Goal: Task Accomplishment & Management: Use online tool/utility

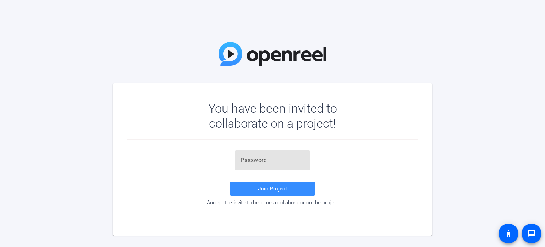
click at [282, 161] on input "text" at bounding box center [273, 160] width 64 height 9
paste input "^Z!zER"
type input "^Z!zER"
click at [261, 188] on span "Join Project" at bounding box center [272, 188] width 29 height 6
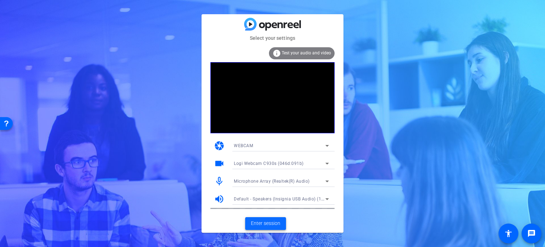
click at [261, 222] on span "Enter session" at bounding box center [265, 222] width 29 height 7
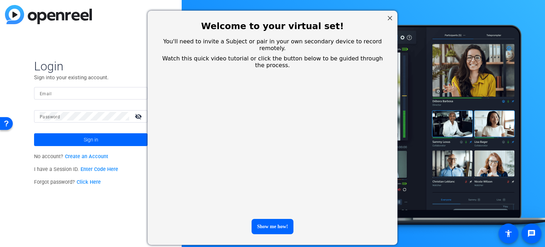
click at [99, 170] on link "Enter Code Here" at bounding box center [100, 169] width 38 height 6
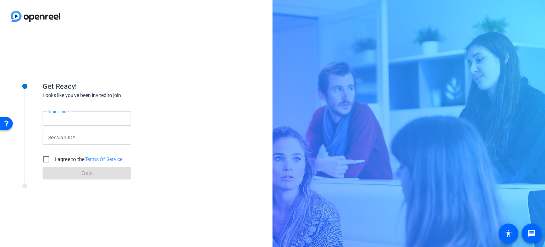
click at [84, 120] on input "Your name" at bounding box center [86, 118] width 77 height 9
type input "[PERSON_NAME]"
paste input "^Z!zER"
type input "^Z!zER"
click at [45, 160] on input "I agree to the Terms Of Service" at bounding box center [46, 159] width 14 height 14
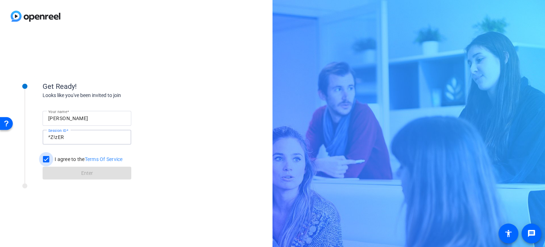
checkbox input "true"
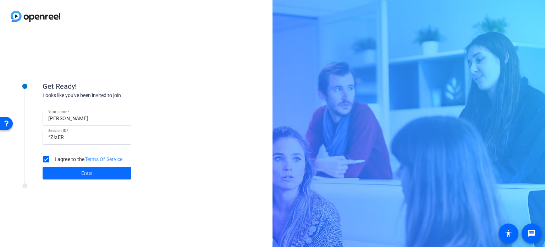
click at [75, 175] on span at bounding box center [87, 172] width 89 height 17
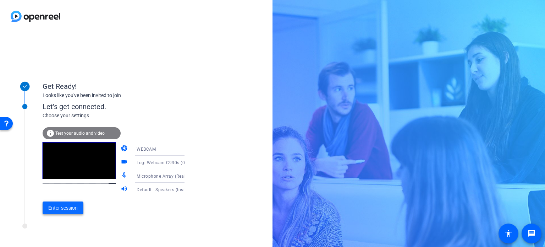
click at [67, 205] on span "Enter session" at bounding box center [62, 207] width 29 height 7
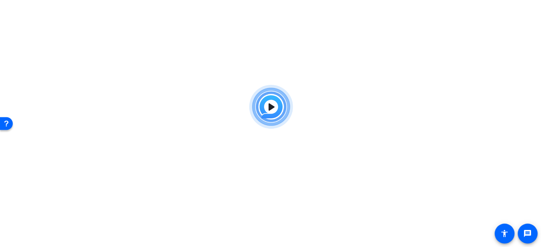
click at [272, 107] on img at bounding box center [271, 106] width 52 height 51
click at [274, 104] on img at bounding box center [271, 106] width 52 height 51
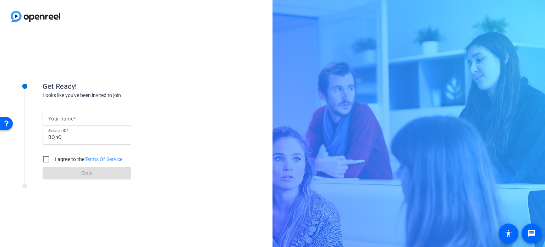
click at [77, 119] on input "Your name" at bounding box center [86, 118] width 77 height 9
type input "[PERSON_NAME]"
click at [46, 160] on input "I agree to the Terms Of Service" at bounding box center [46, 159] width 14 height 14
checkbox input "true"
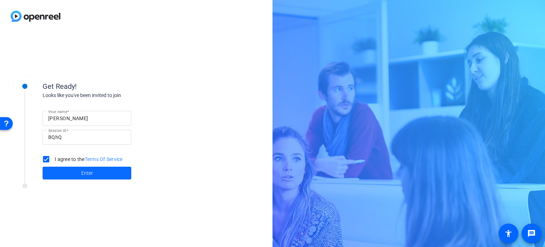
click at [91, 176] on span "Enter" at bounding box center [87, 172] width 12 height 7
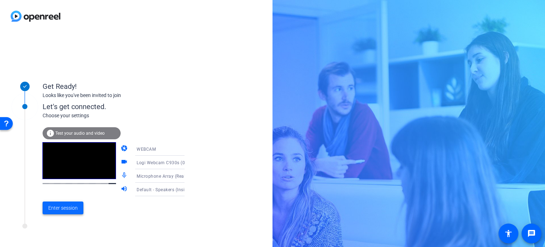
click at [58, 207] on span "Enter session" at bounding box center [62, 207] width 29 height 7
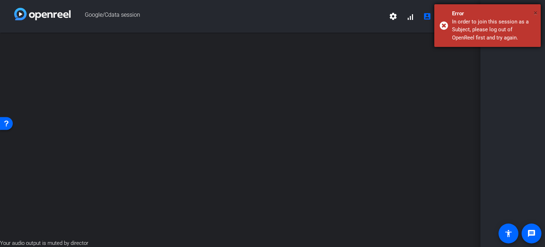
click at [537, 13] on span "×" at bounding box center [536, 13] width 4 height 9
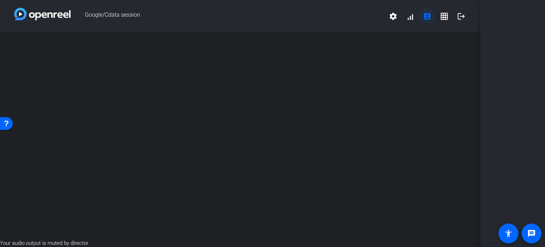
click at [423, 18] on mat-icon "account_box" at bounding box center [427, 16] width 9 height 9
click at [430, 16] on mat-icon "account_box" at bounding box center [427, 16] width 9 height 9
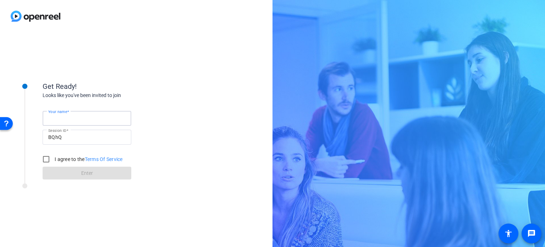
click at [86, 115] on input "Your name" at bounding box center [86, 118] width 77 height 9
type input "[PERSON_NAME]"
click at [47, 155] on input "I agree to the Terms Of Service" at bounding box center [46, 159] width 14 height 14
checkbox input "true"
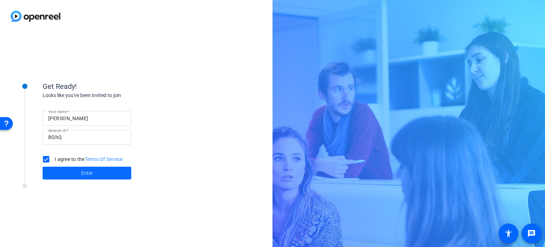
click at [74, 172] on span at bounding box center [87, 172] width 89 height 17
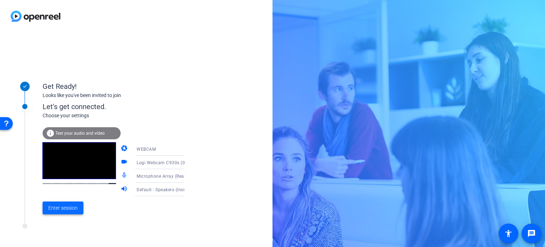
click at [63, 209] on span "Enter session" at bounding box center [62, 207] width 29 height 7
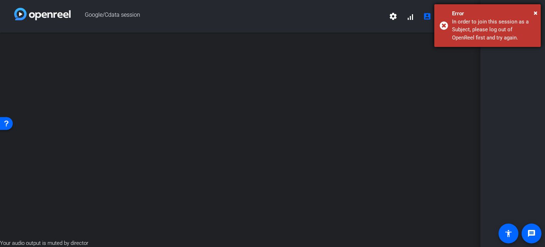
click at [495, 21] on div "In order to join this session as a Subject, please log out of OpenReel first an…" at bounding box center [493, 30] width 83 height 24
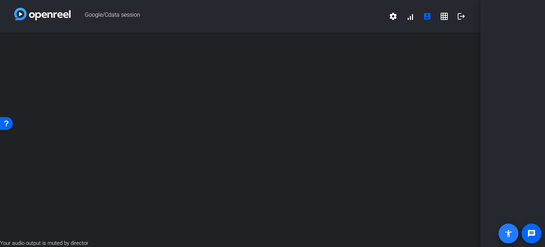
click at [504, 234] on span at bounding box center [508, 233] width 17 height 17
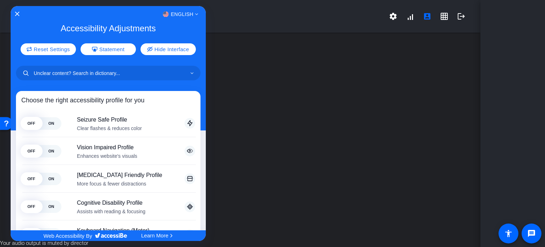
click at [427, 18] on div at bounding box center [272, 123] width 545 height 247
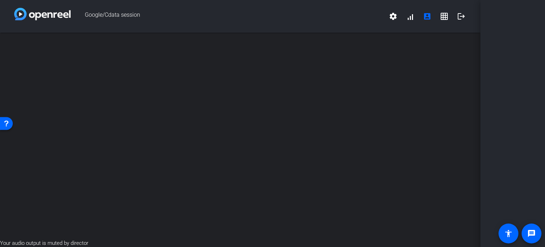
click at [427, 18] on mat-icon "account_box" at bounding box center [427, 16] width 9 height 9
drag, startPoint x: 427, startPoint y: 18, endPoint x: 501, endPoint y: 110, distance: 118.0
click at [501, 110] on div at bounding box center [512, 123] width 65 height 247
click at [458, 16] on mat-icon "logout" at bounding box center [461, 16] width 9 height 9
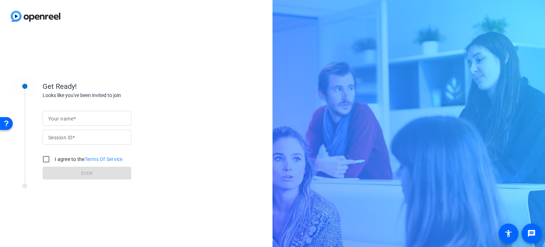
click at [78, 122] on input "Your name" at bounding box center [86, 118] width 77 height 9
type input "[PERSON_NAME]"
paste input "BQhQ"
type input "BQhQ"
click at [45, 158] on input "I agree to the Terms Of Service" at bounding box center [46, 159] width 14 height 14
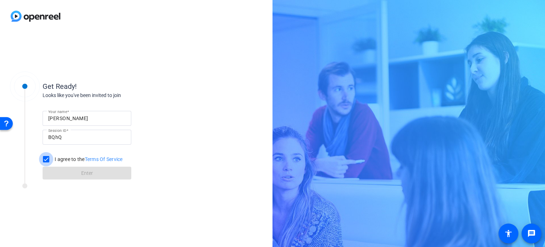
checkbox input "true"
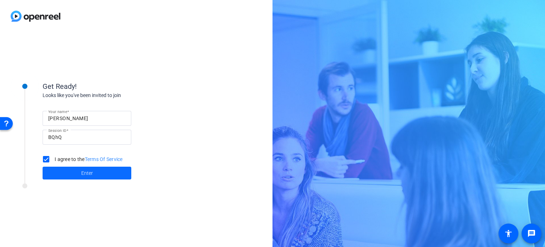
click at [81, 172] on span at bounding box center [87, 172] width 89 height 17
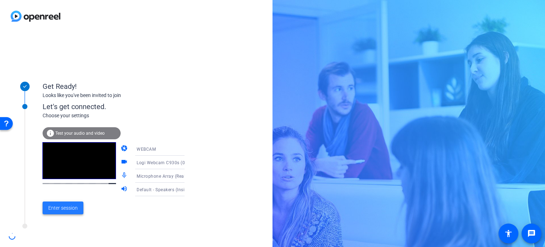
click at [65, 206] on span "Enter session" at bounding box center [62, 207] width 29 height 7
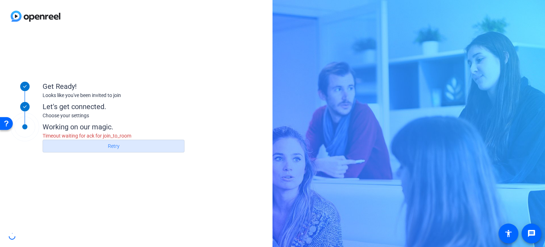
click at [114, 149] on span "Retry" at bounding box center [114, 145] width 12 height 13
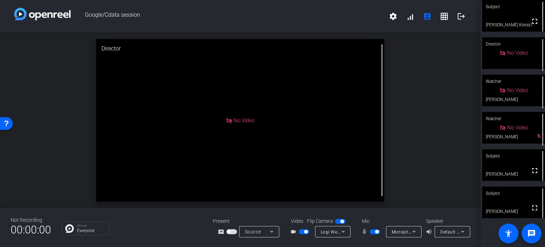
click at [302, 230] on span "button" at bounding box center [304, 231] width 11 height 5
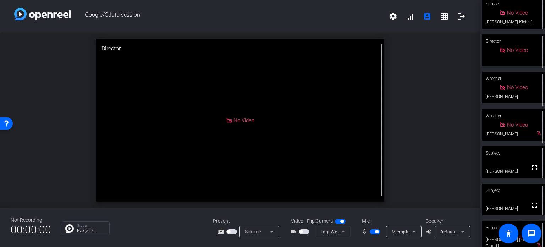
scroll to position [14, 0]
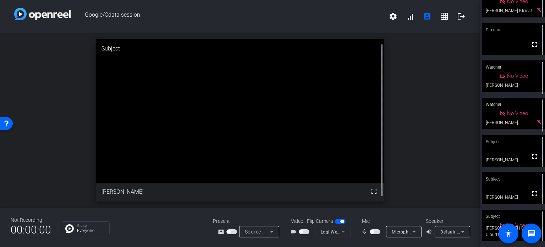
click at [371, 232] on span "button" at bounding box center [372, 232] width 4 height 4
click at [430, 131] on div "open_in_new Director fullscreen" at bounding box center [240, 120] width 480 height 175
click at [373, 230] on span "button" at bounding box center [375, 231] width 11 height 5
click at [376, 231] on span "button" at bounding box center [377, 232] width 4 height 4
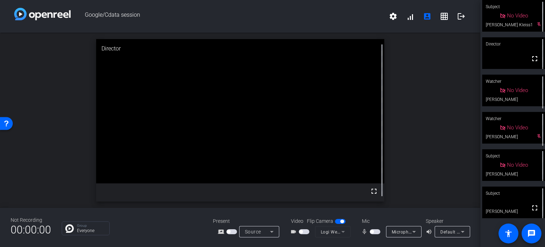
scroll to position [0, 0]
